Goal: Task Accomplishment & Management: Manage account settings

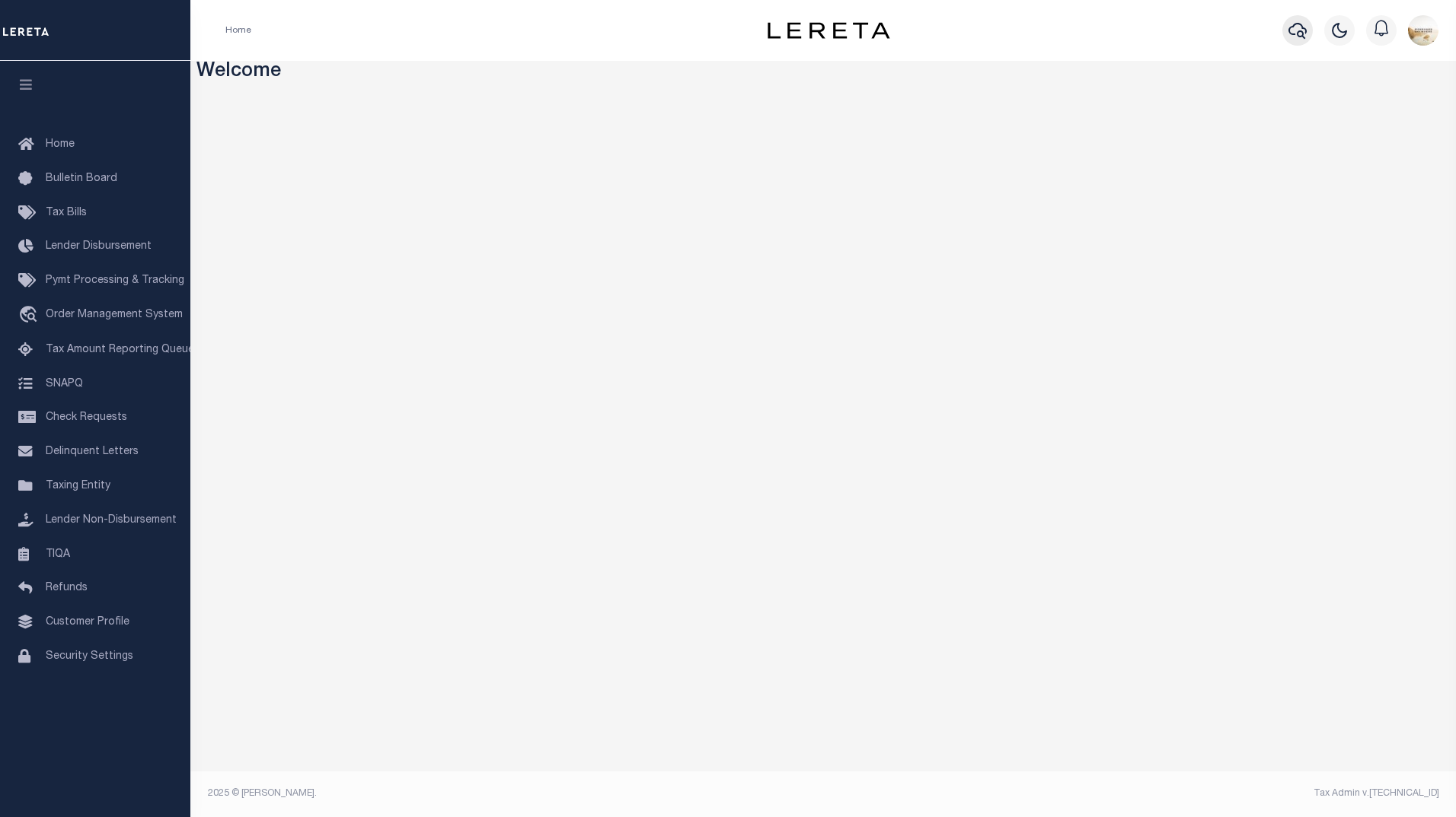
click at [1303, 37] on icon "button" at bounding box center [1298, 30] width 18 height 16
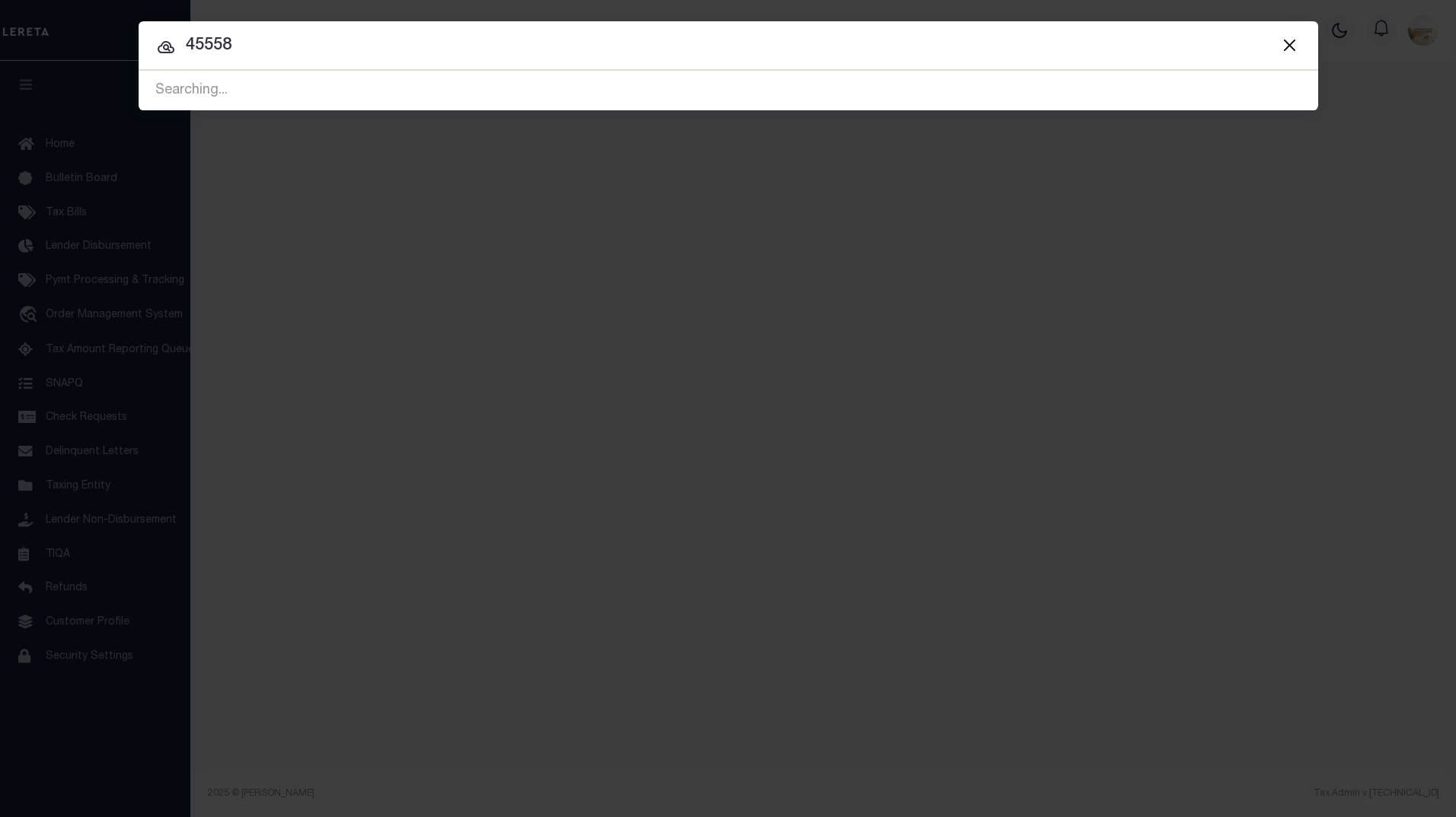
type input "45558"
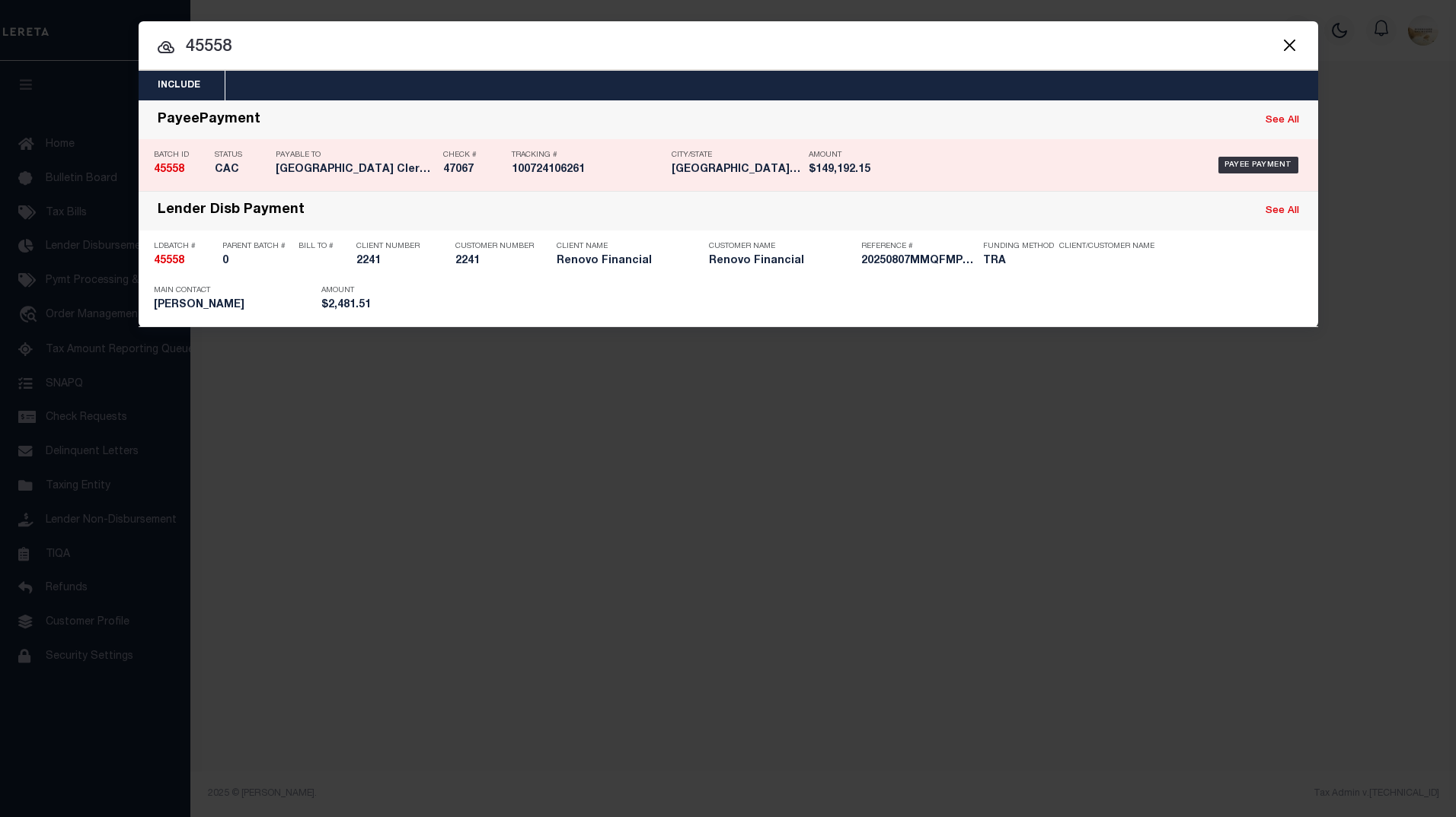
click at [167, 158] on p "Batch ID" at bounding box center [180, 155] width 53 height 9
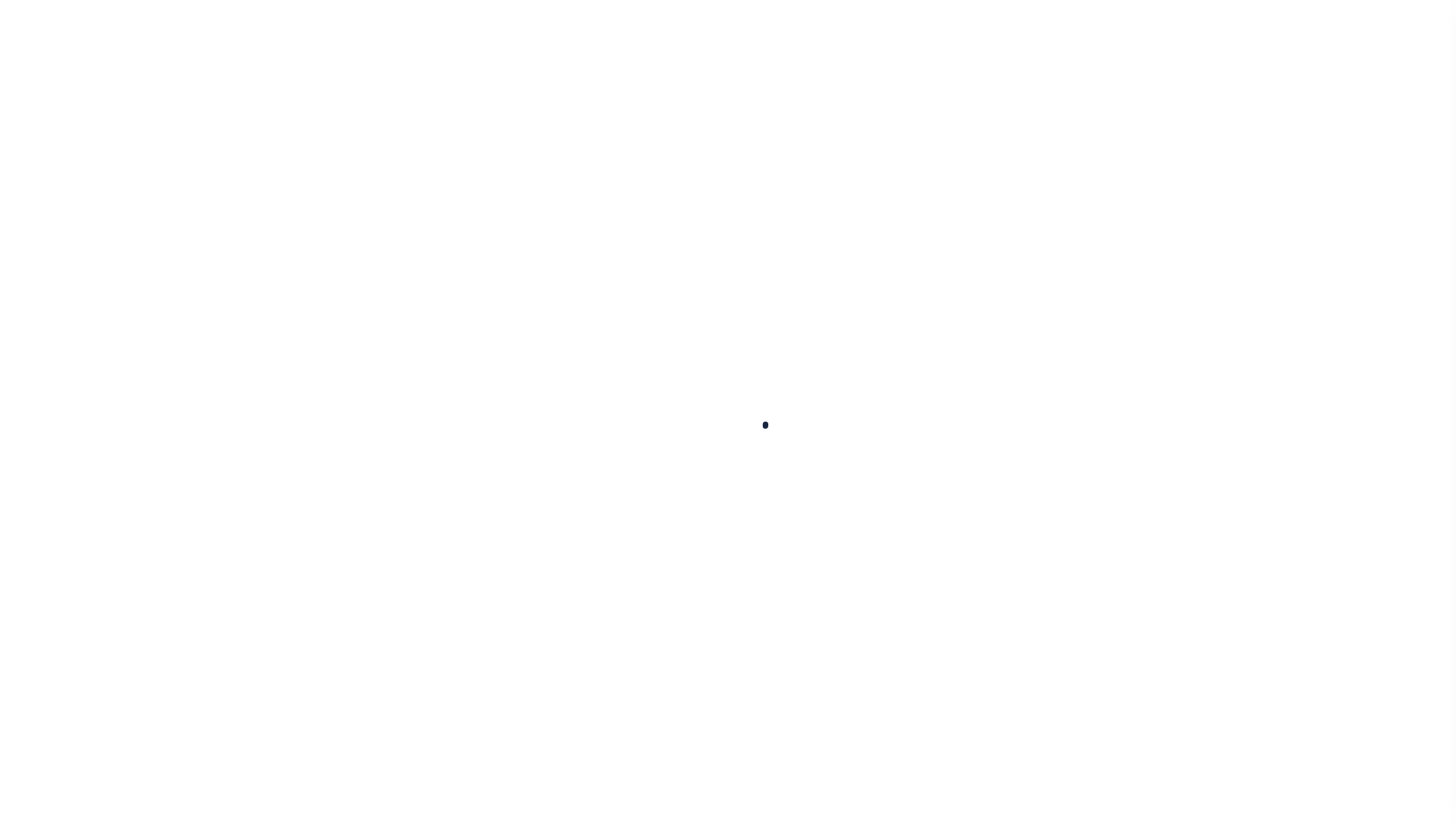
select select "CAC"
type input "[DATE]"
type input "$149,192.15"
select select "CHK"
type input "47067"
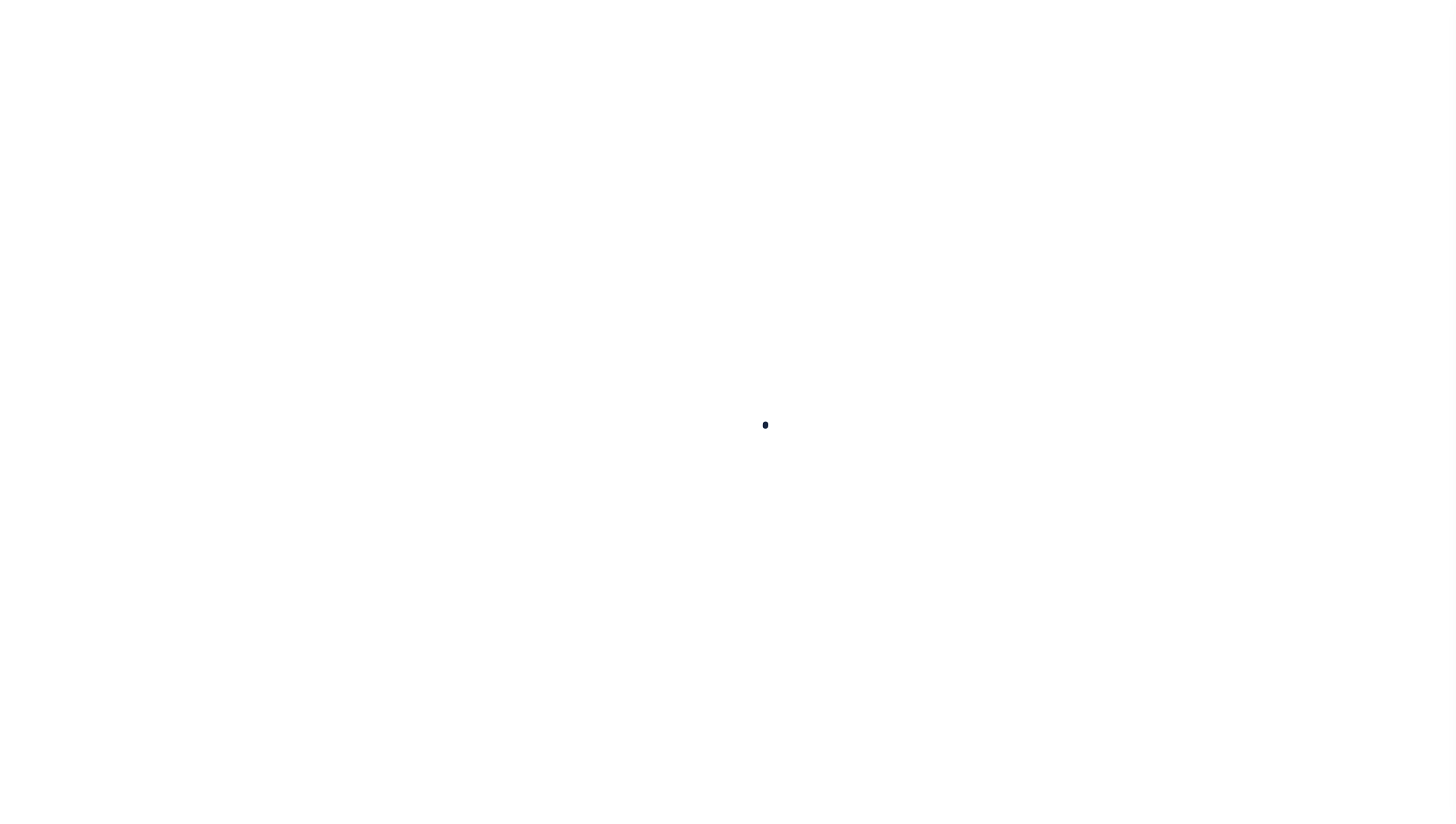
select select
checkbox input "true"
type input "[DATE]"
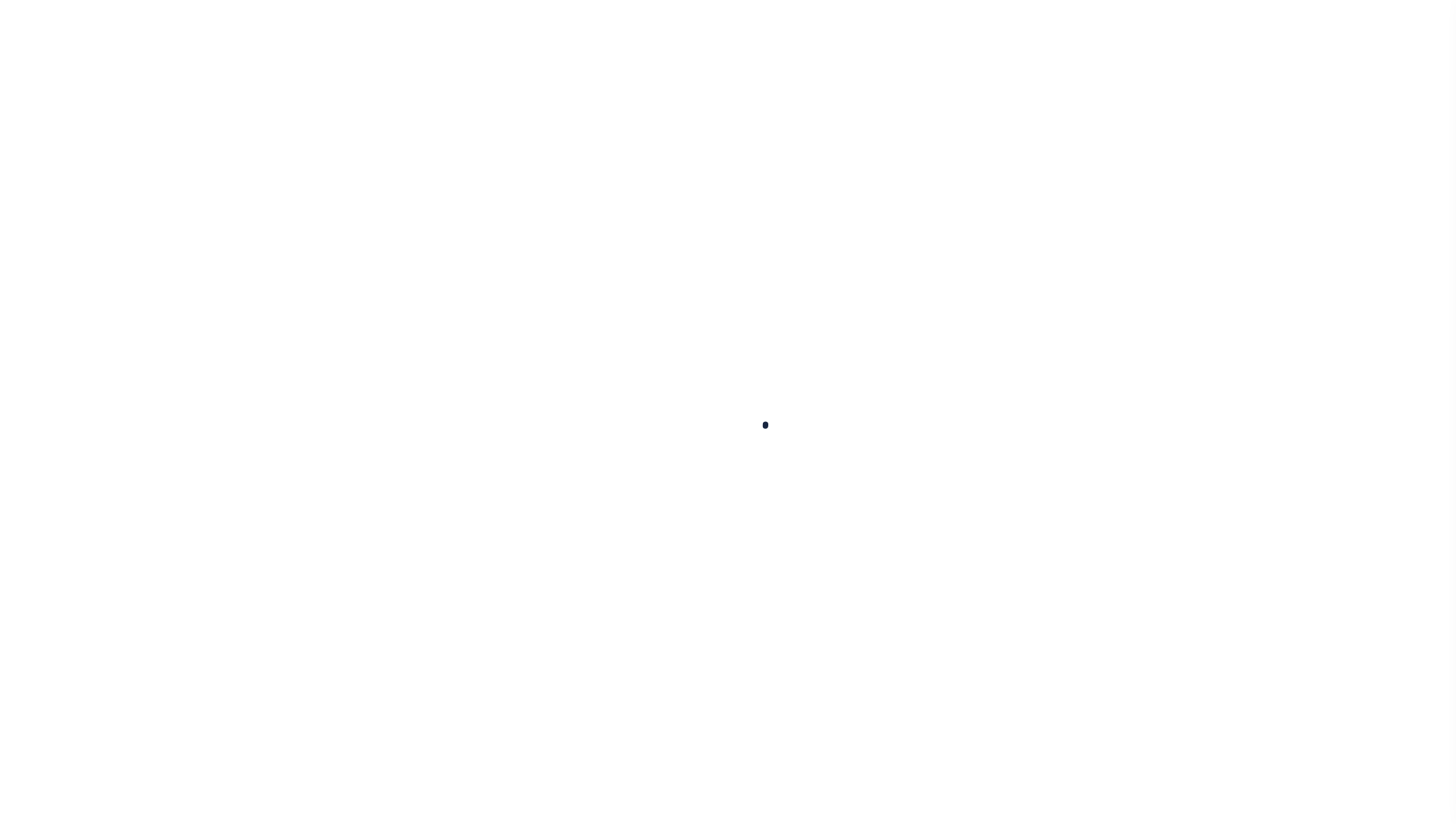
type input "$12.09"
type input "100724106261"
type input "JA [DATE]"
type input "N"
radio input "true"
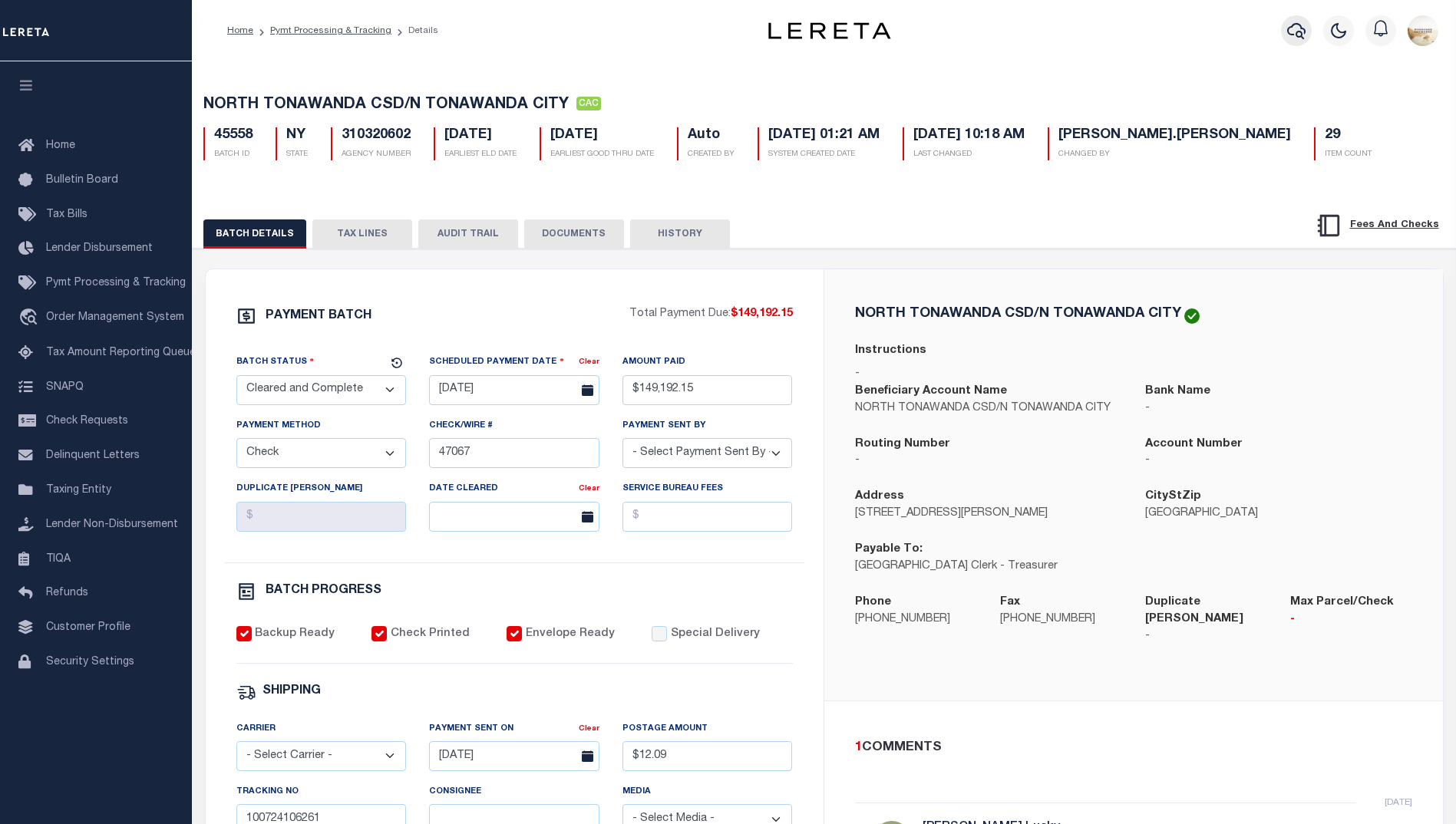
click at [1290, 31] on icon "button" at bounding box center [1296, 30] width 18 height 16
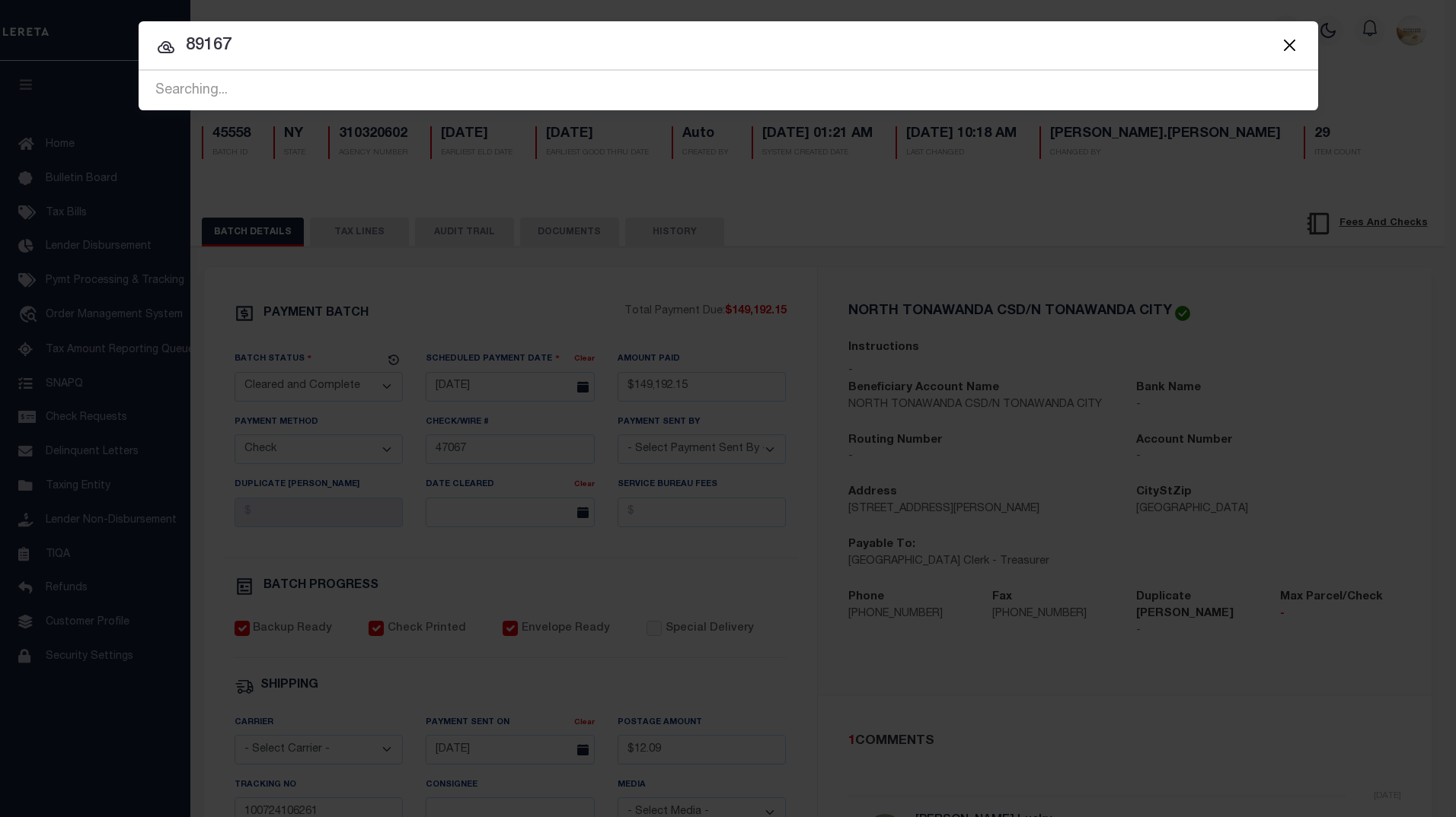
type input "89167"
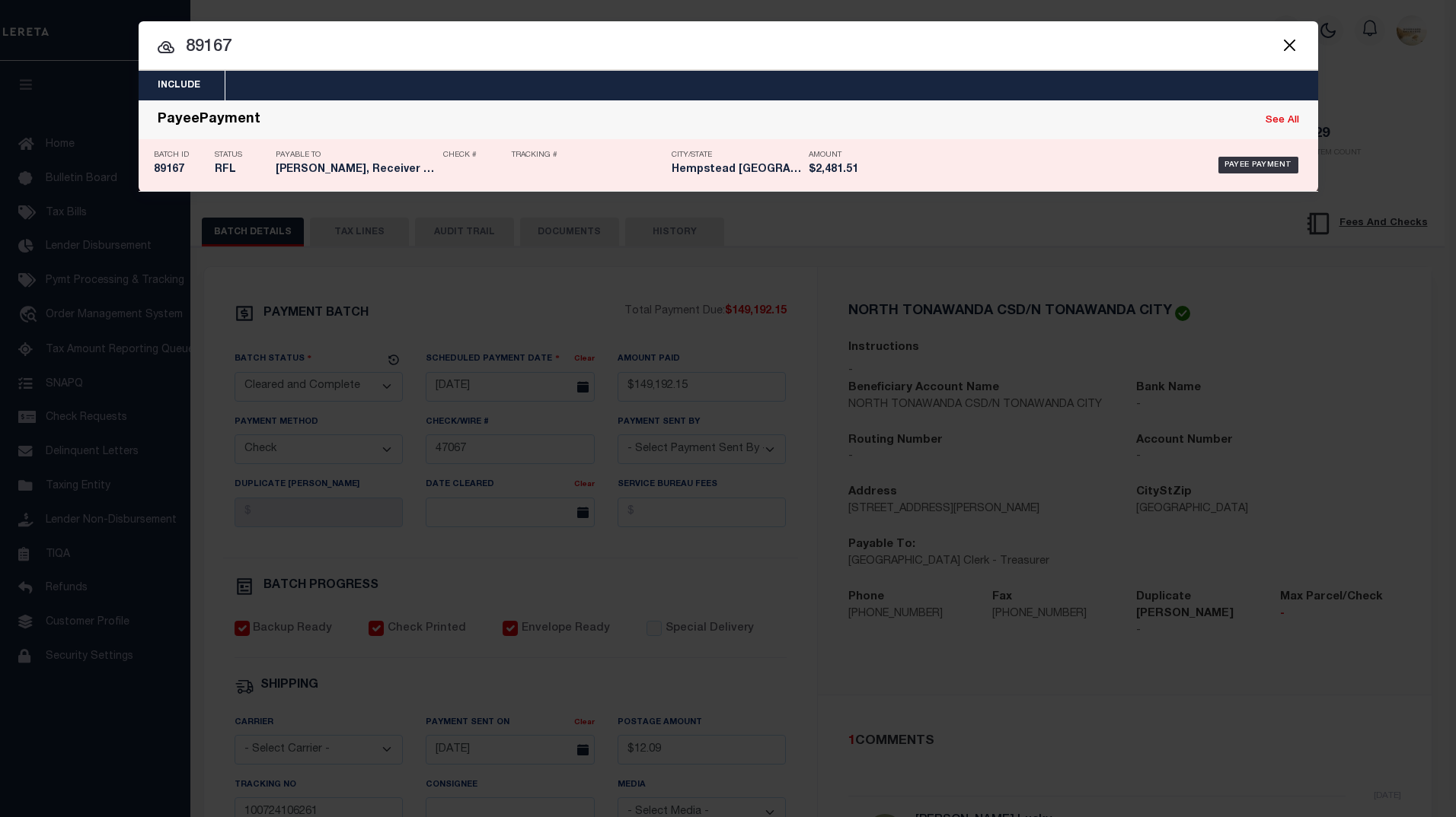
click at [169, 167] on h5 "89167" at bounding box center [180, 170] width 53 height 13
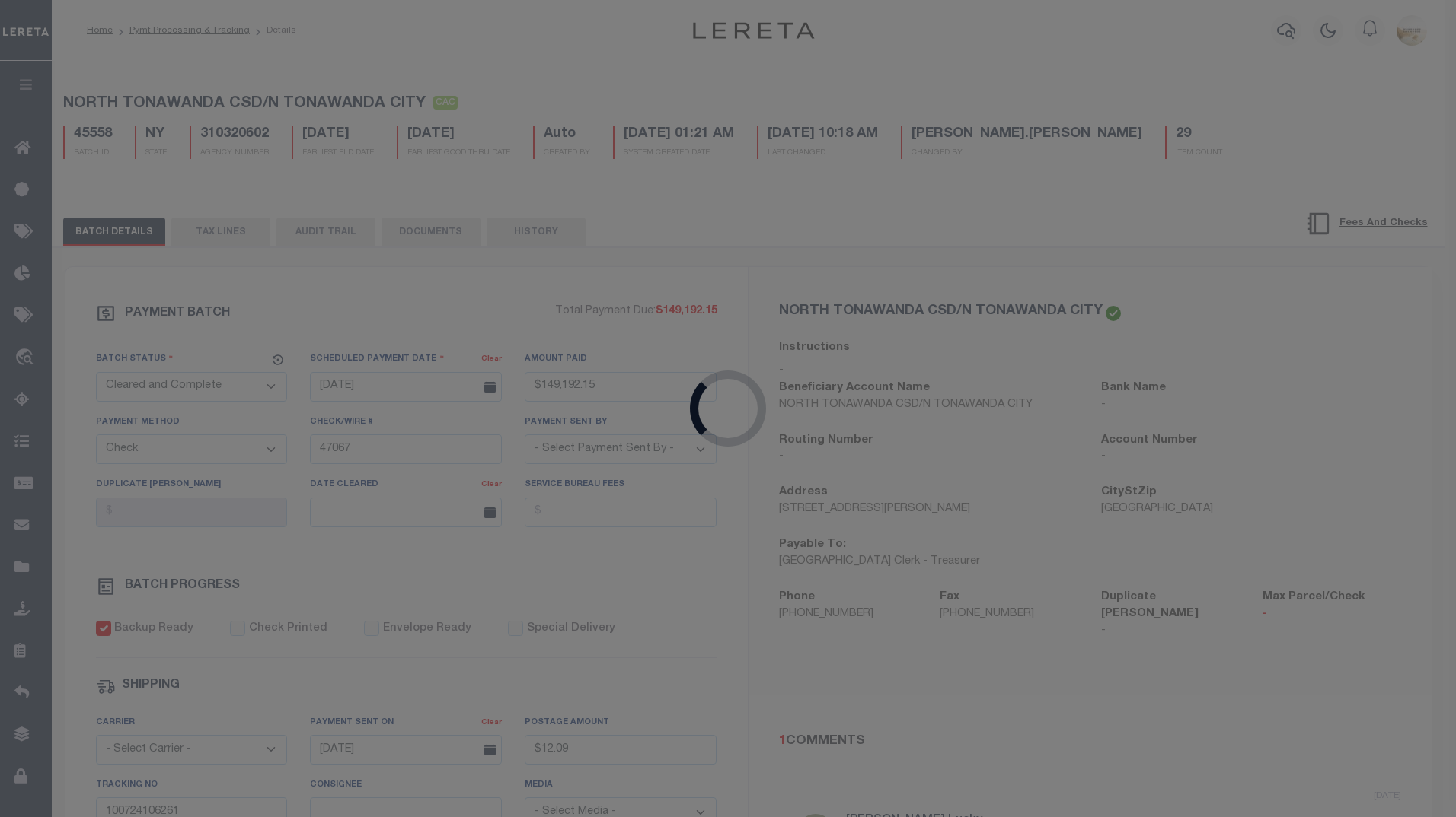
select select "RFL"
type input "[DATE]"
type input "$2,481.51"
select select
select select "[PERSON_NAME]"
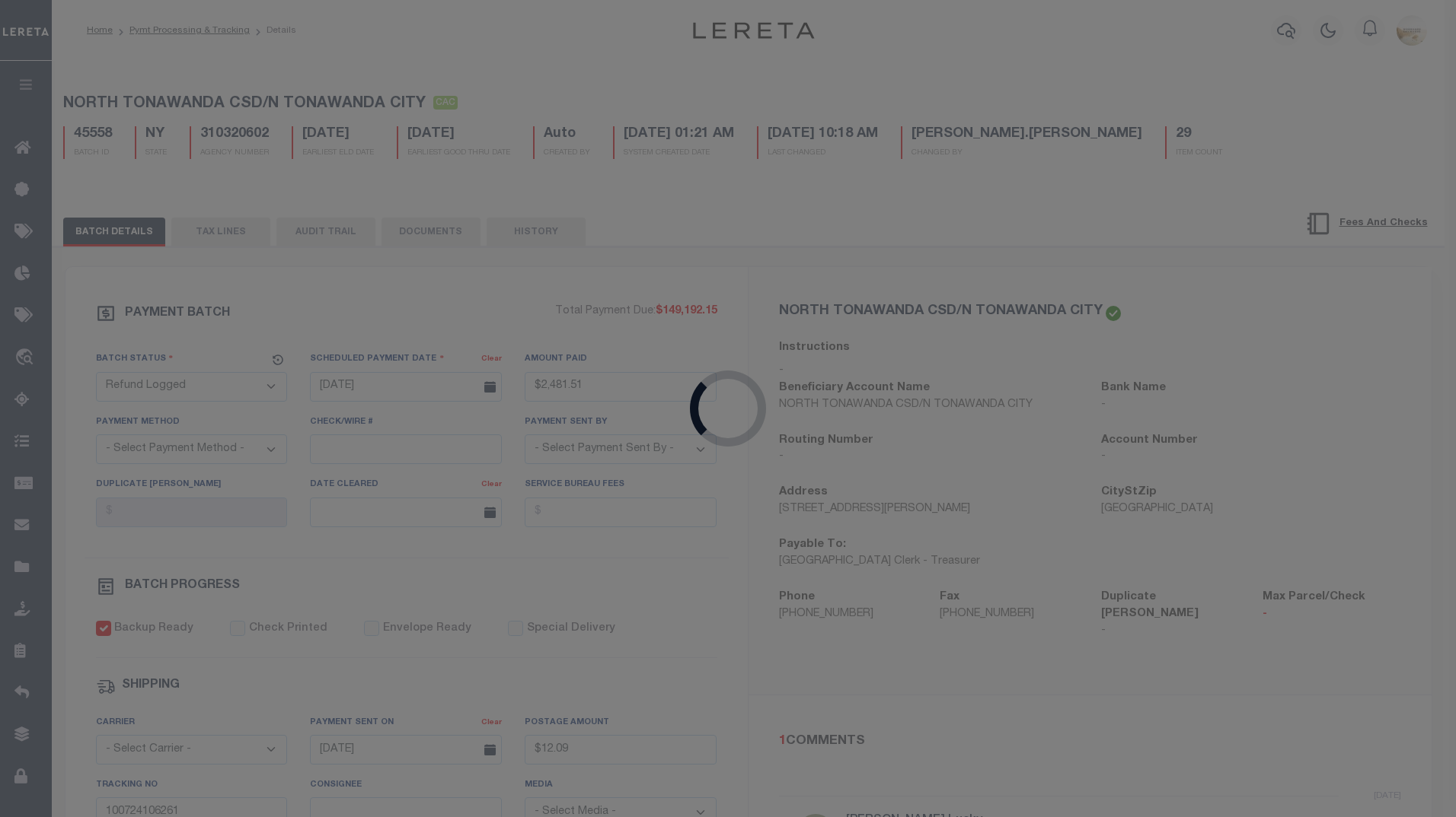
checkbox input "false"
select select
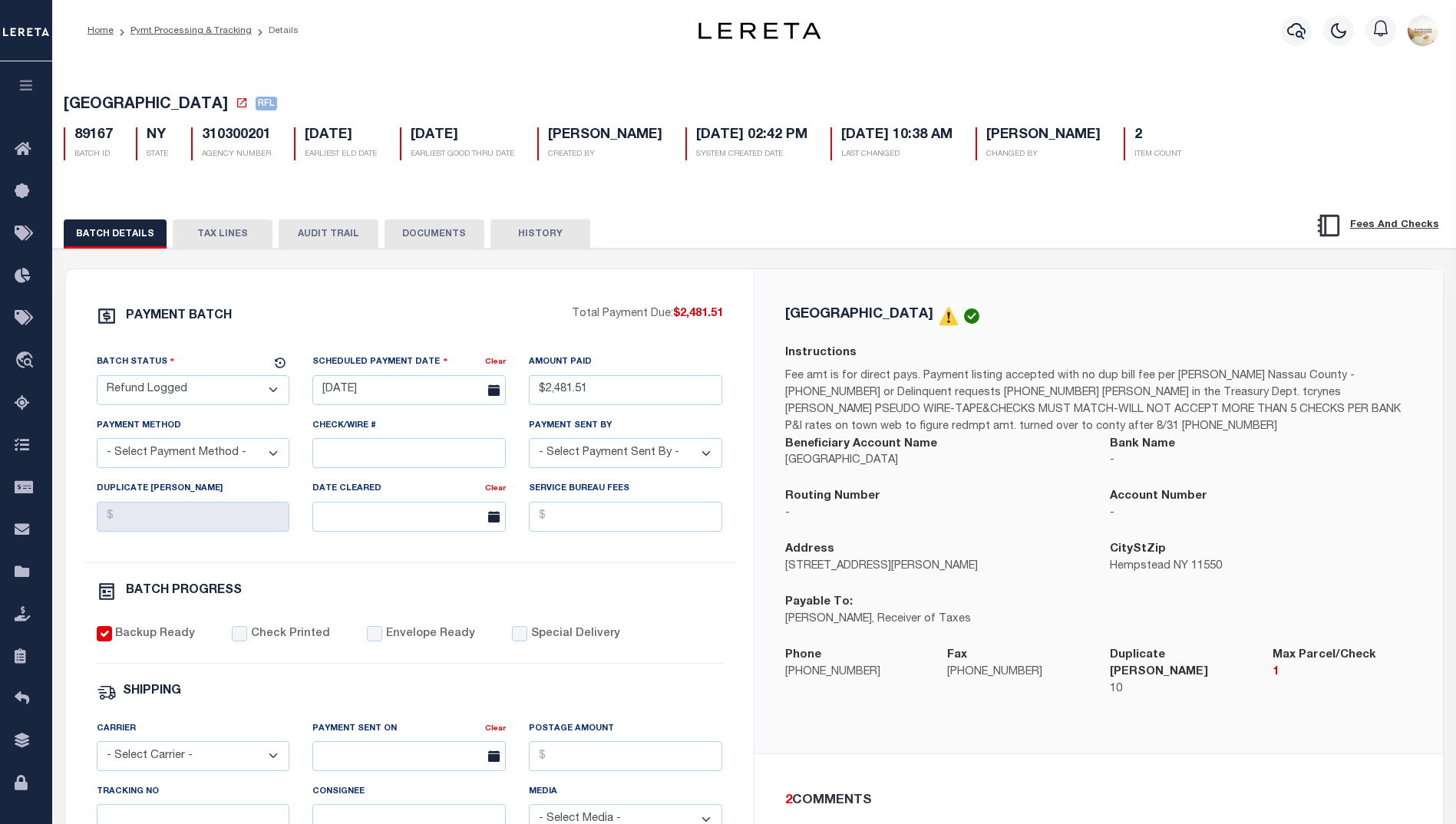
click at [235, 232] on button "TAX LINES" at bounding box center [222, 234] width 100 height 29
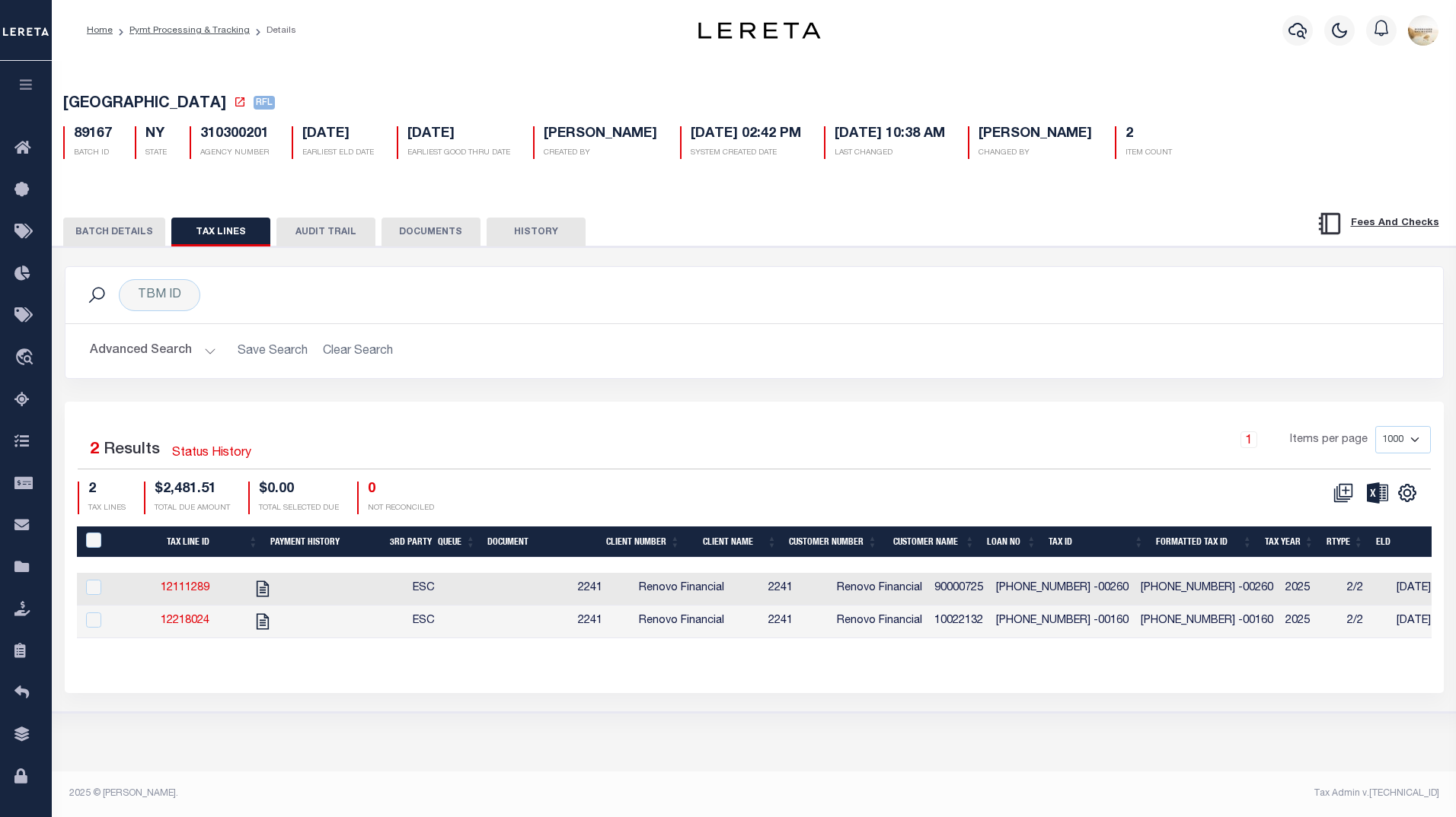
click at [336, 238] on button "AUDIT TRAIL" at bounding box center [325, 232] width 99 height 29
